Goal: Task Accomplishment & Management: Manage account settings

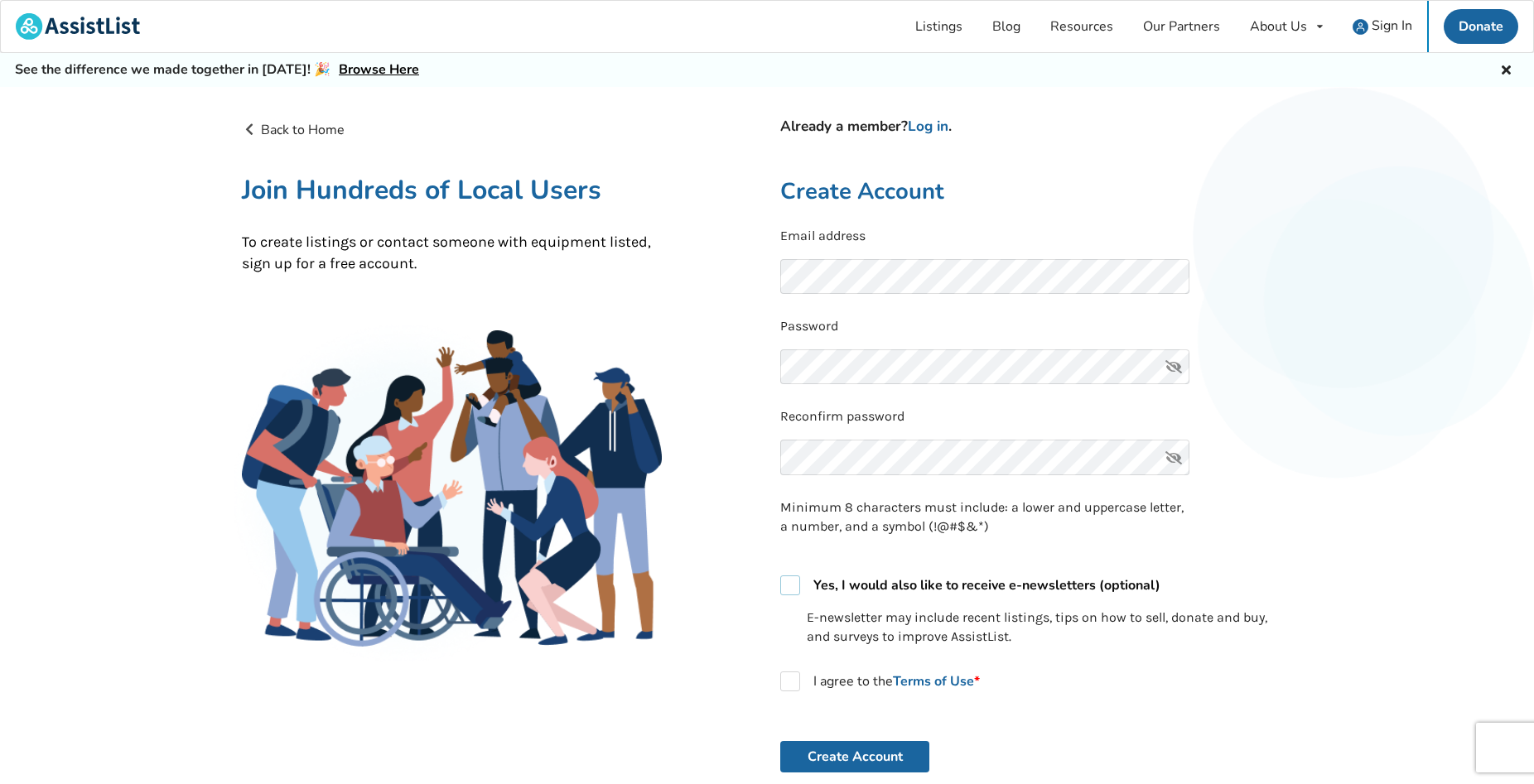
click at [794, 588] on label "Yes, I would also like to receive e-newsletters (optional)" at bounding box center [970, 585] width 381 height 20
checkbox input "true"
click at [793, 680] on label "I agree to the Terms of Use *" at bounding box center [880, 681] width 199 height 20
checkbox input "true"
click at [1392, 30] on span "Sign In" at bounding box center [1392, 25] width 41 height 18
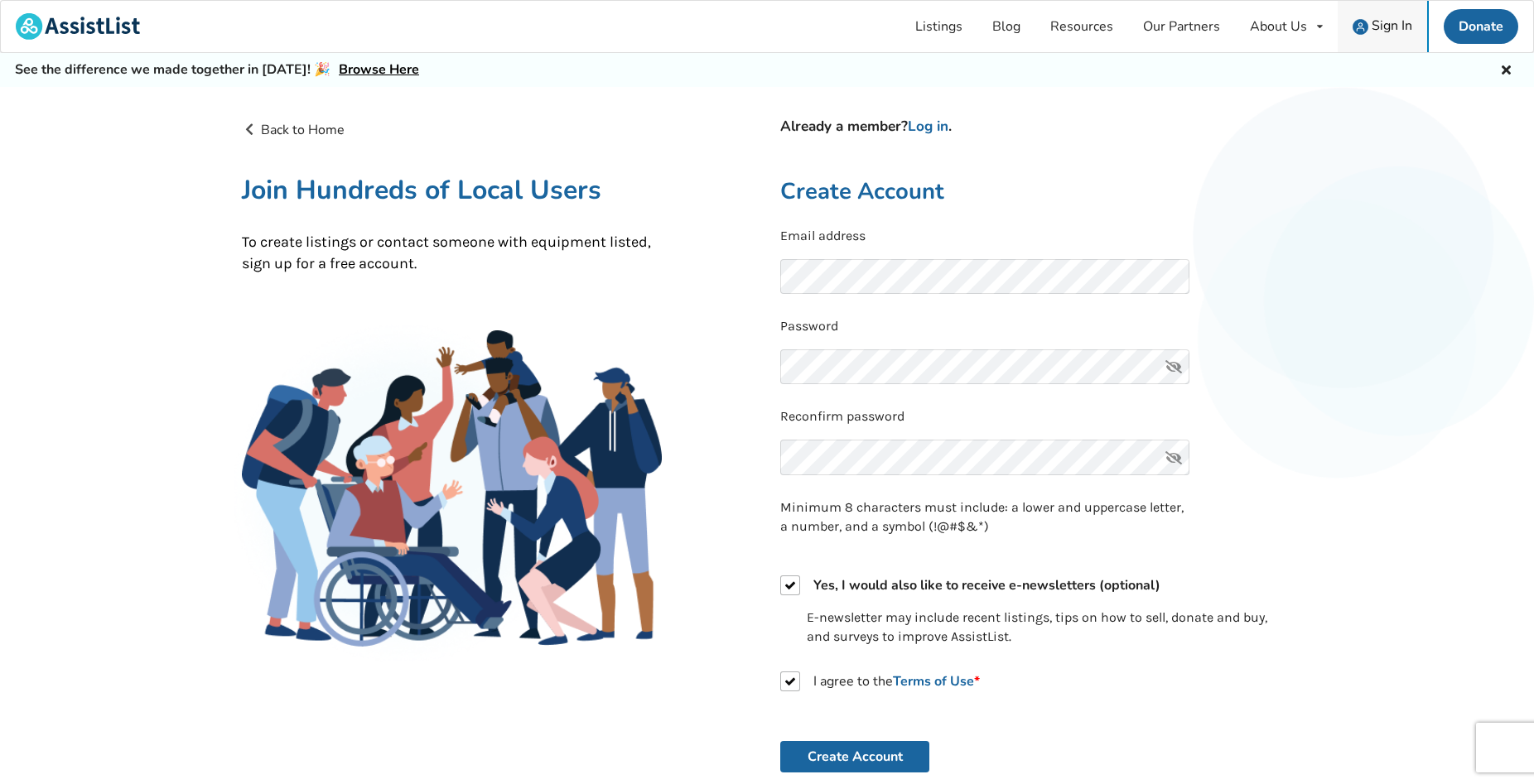
click at [1391, 28] on span "Sign In" at bounding box center [1392, 25] width 41 height 18
click at [1392, 29] on span "Sign In" at bounding box center [1392, 25] width 41 height 18
click at [1377, 26] on span "Sign In" at bounding box center [1392, 25] width 41 height 18
click at [1377, 25] on span "Sign In" at bounding box center [1392, 25] width 41 height 18
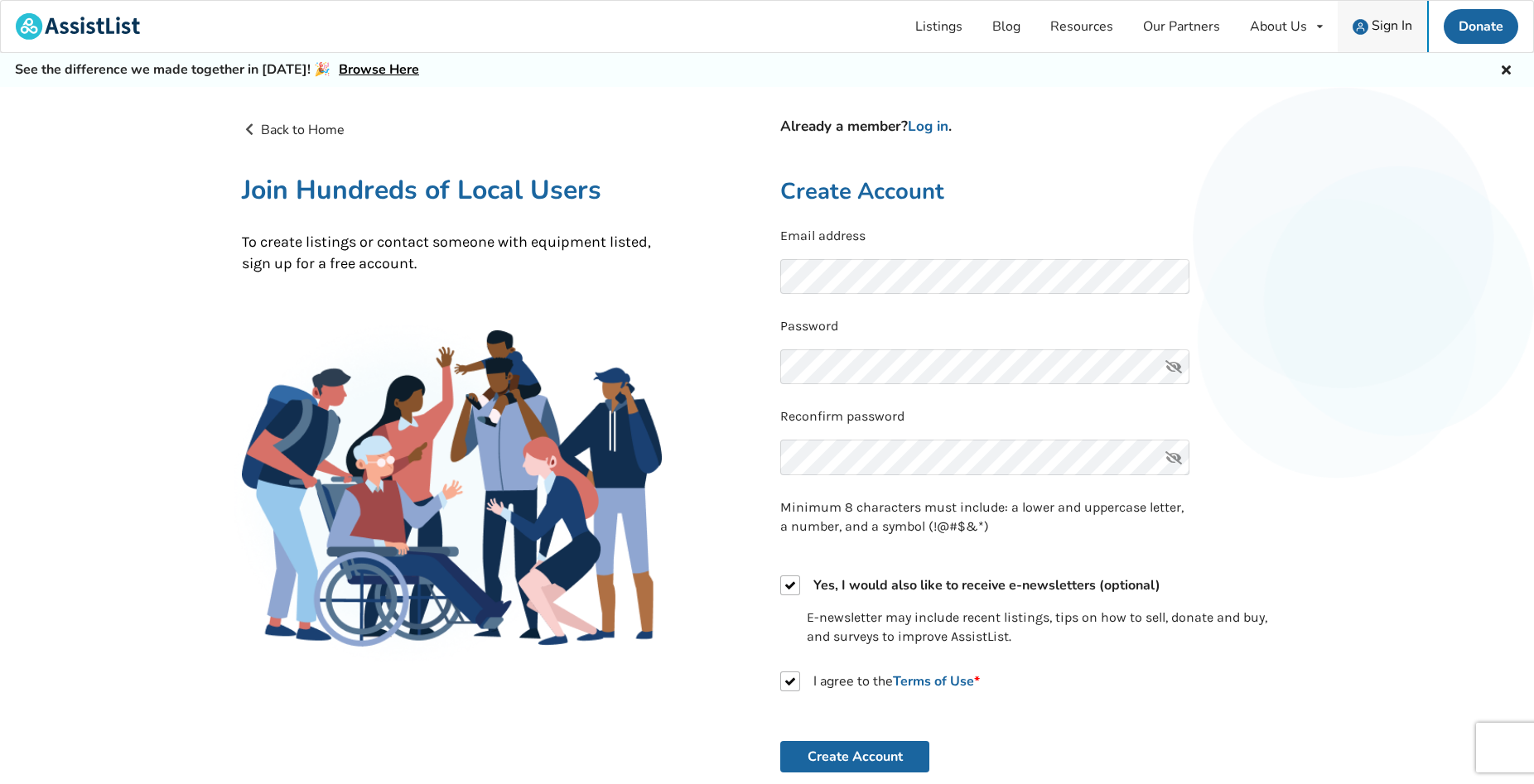
click at [1377, 25] on span "Sign In" at bounding box center [1392, 25] width 41 height 18
click at [941, 125] on link "Log in" at bounding box center [928, 127] width 41 height 19
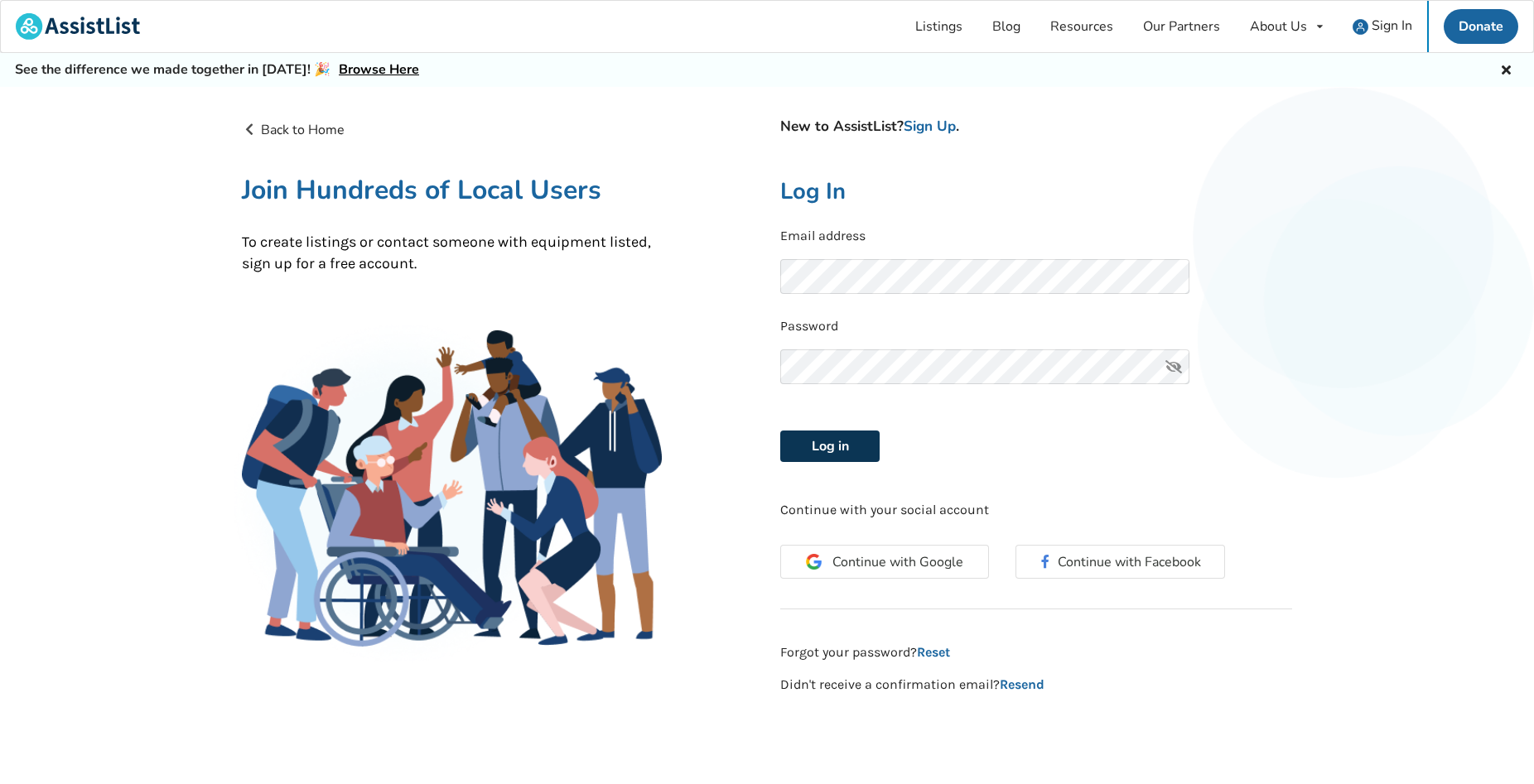
click at [827, 442] on button "Log in" at bounding box center [830, 446] width 100 height 32
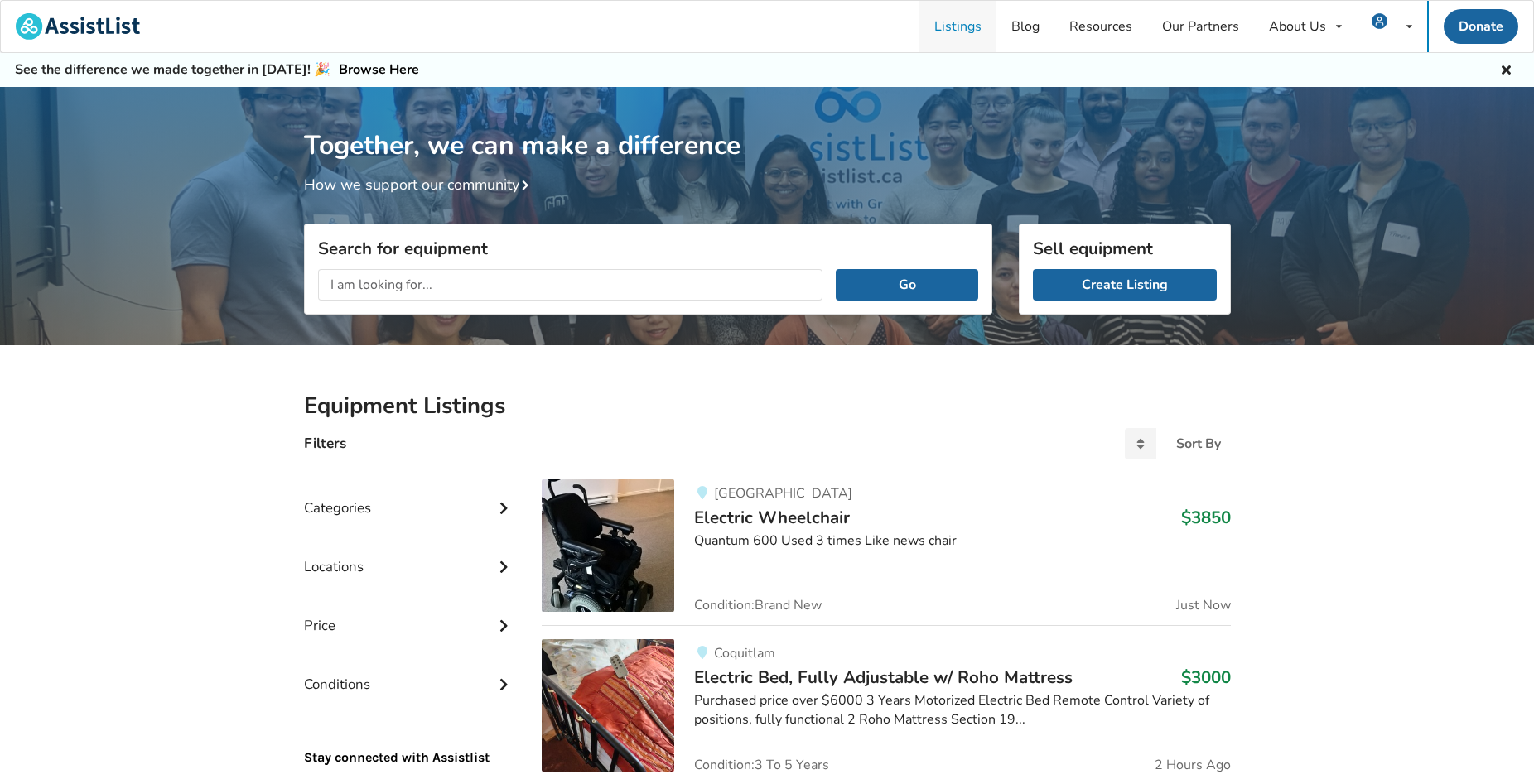
click at [968, 26] on link "Listings" at bounding box center [958, 26] width 77 height 51
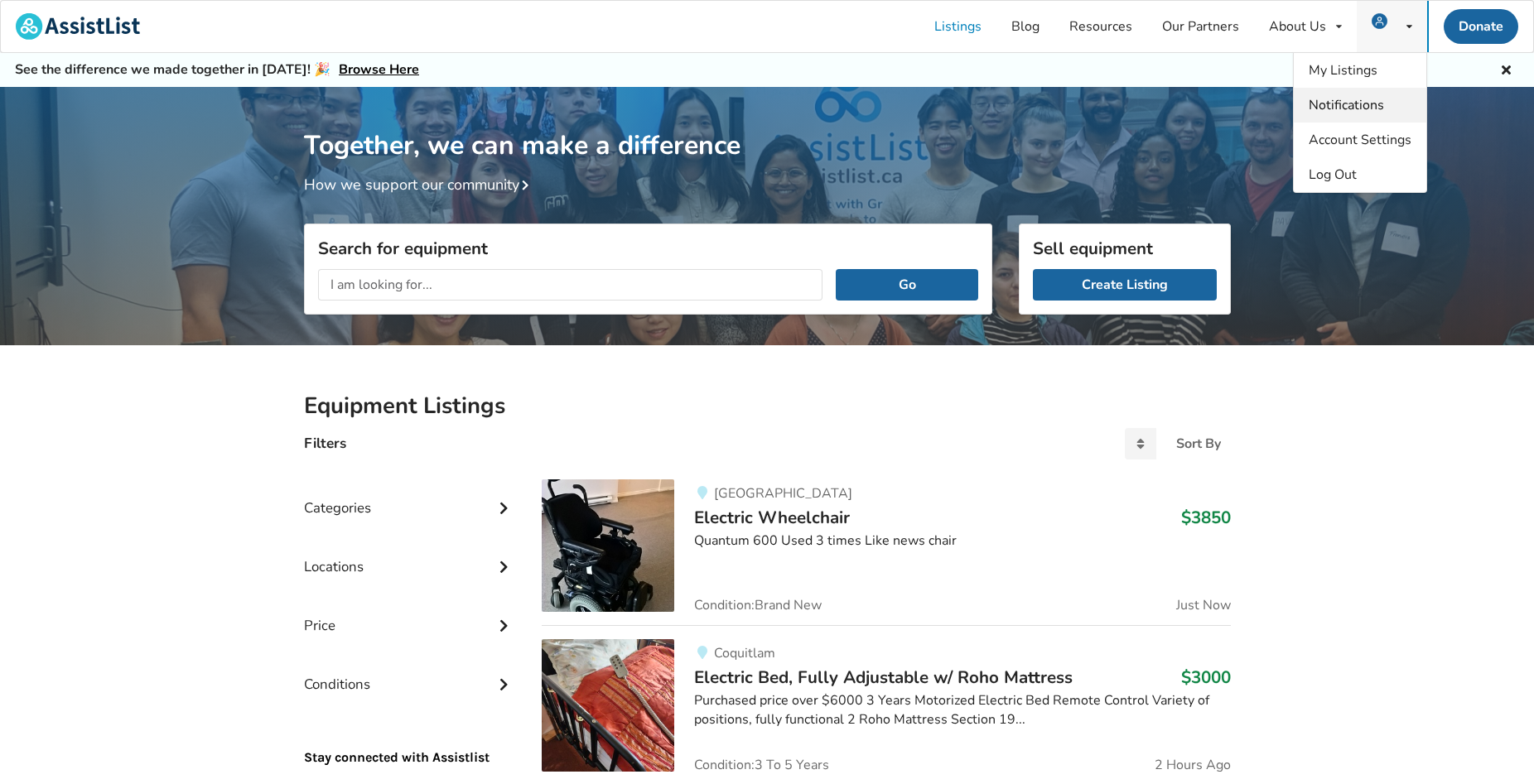
click at [1359, 105] on span "Notifications" at bounding box center [1346, 105] width 76 height 18
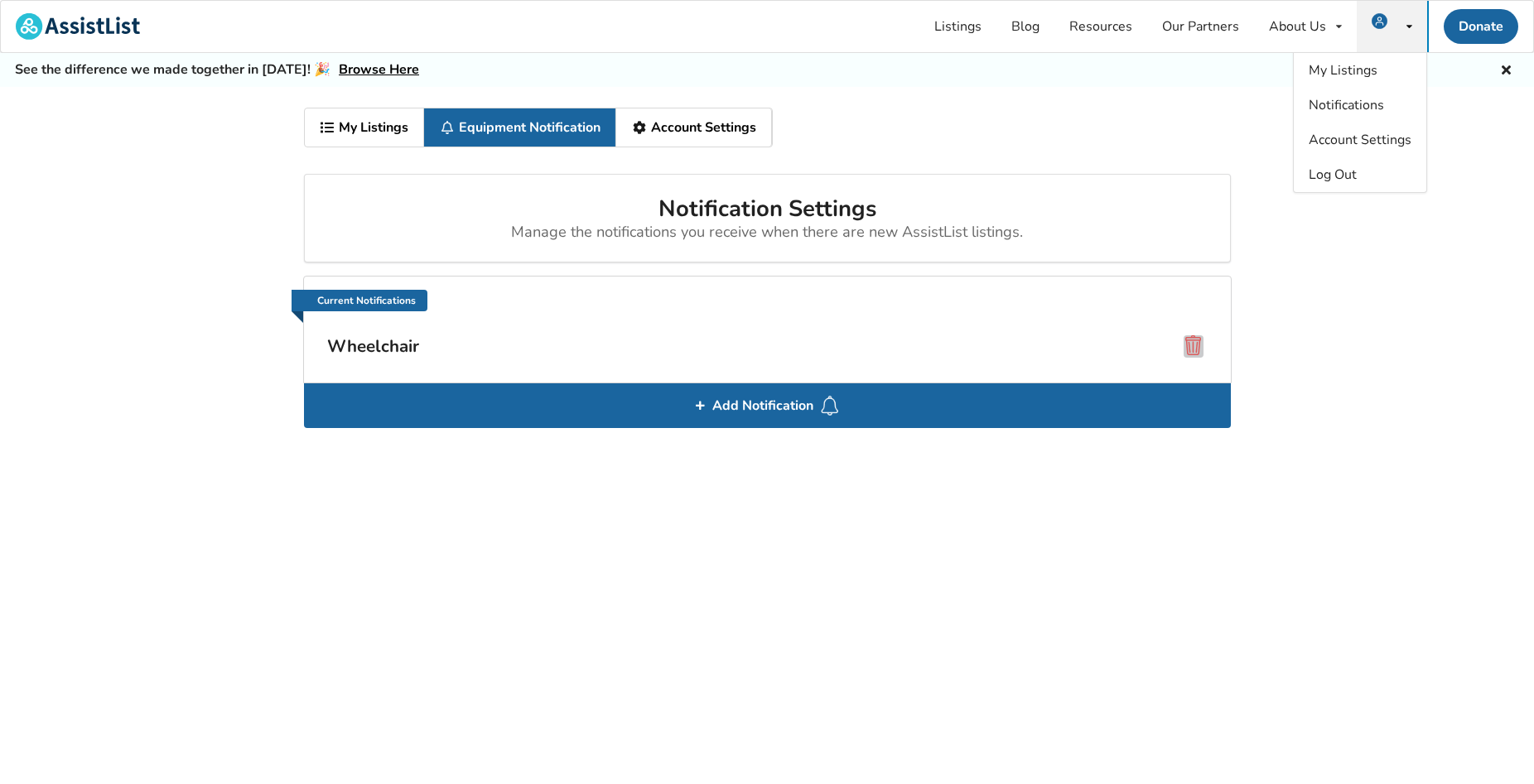
click at [1190, 343] on span at bounding box center [1193, 345] width 20 height 20
